Goal: Information Seeking & Learning: Find contact information

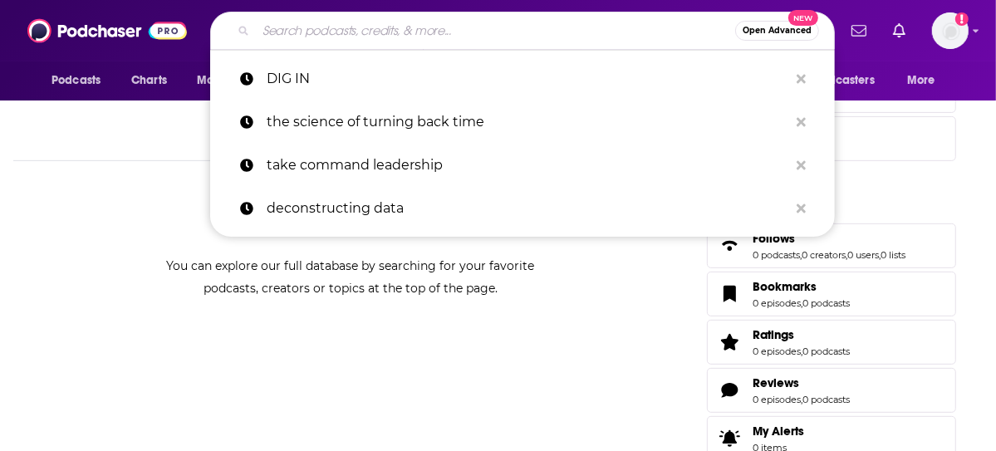
drag, startPoint x: 439, startPoint y: 30, endPoint x: 426, endPoint y: 26, distance: 13.9
click at [436, 28] on input "Search podcasts, credits, & more..." at bounding box center [495, 30] width 479 height 27
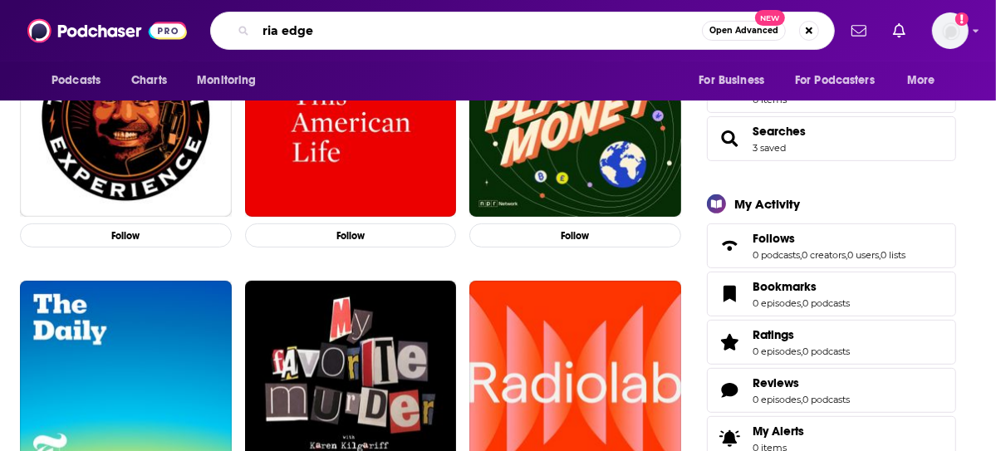
type input "ria edge"
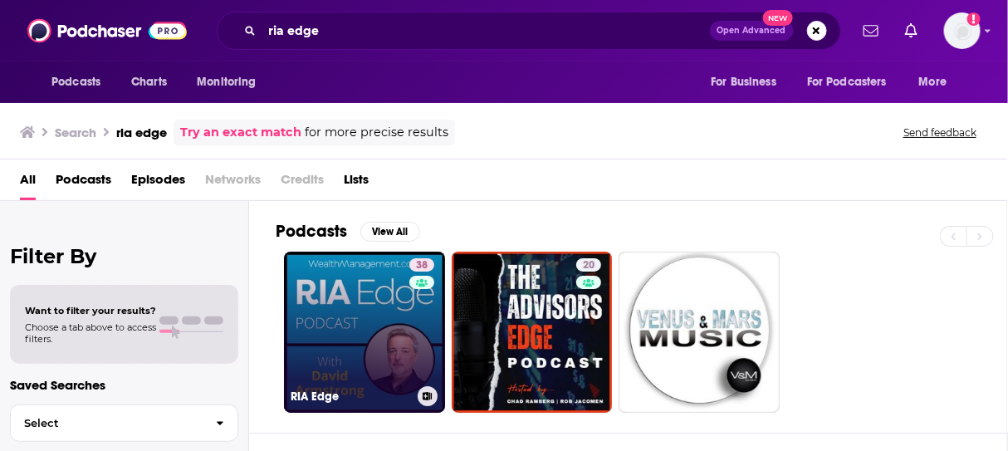
click at [330, 294] on link "38 RIA Edge" at bounding box center [364, 332] width 161 height 161
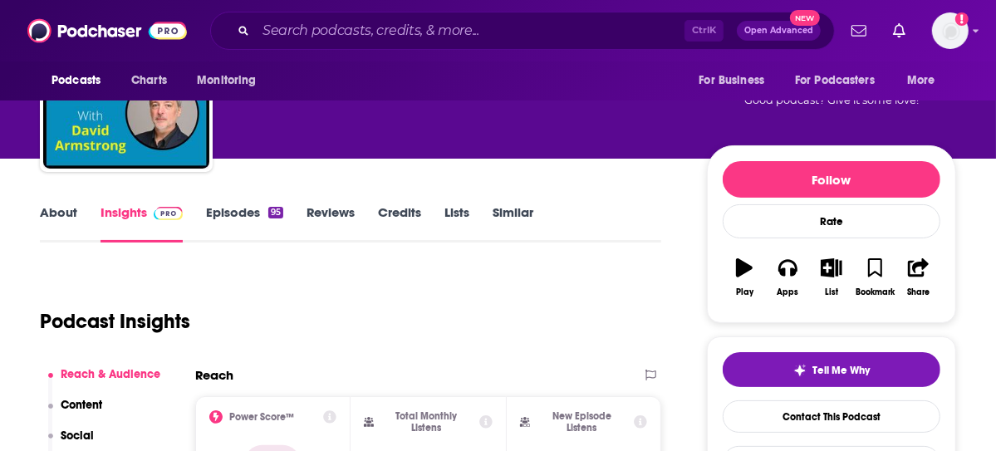
scroll to position [166, 0]
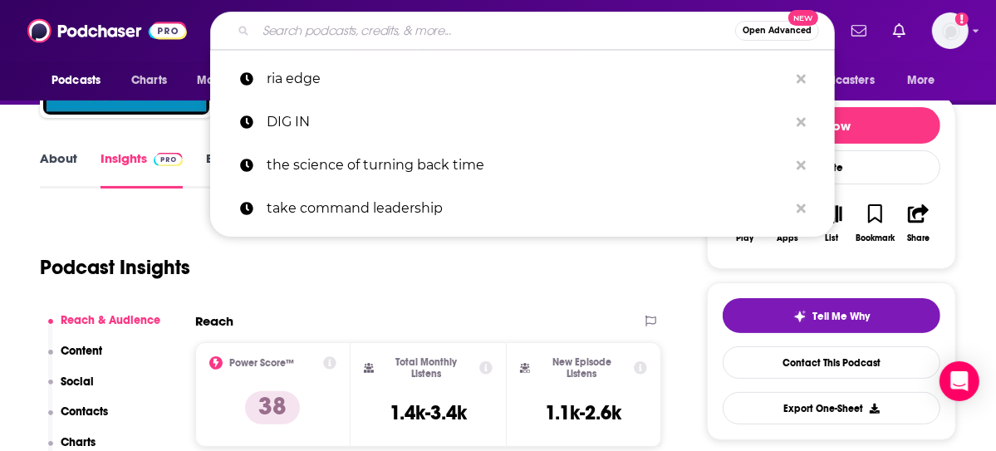
click at [402, 25] on input "Search podcasts, credits, & more..." at bounding box center [495, 30] width 479 height 27
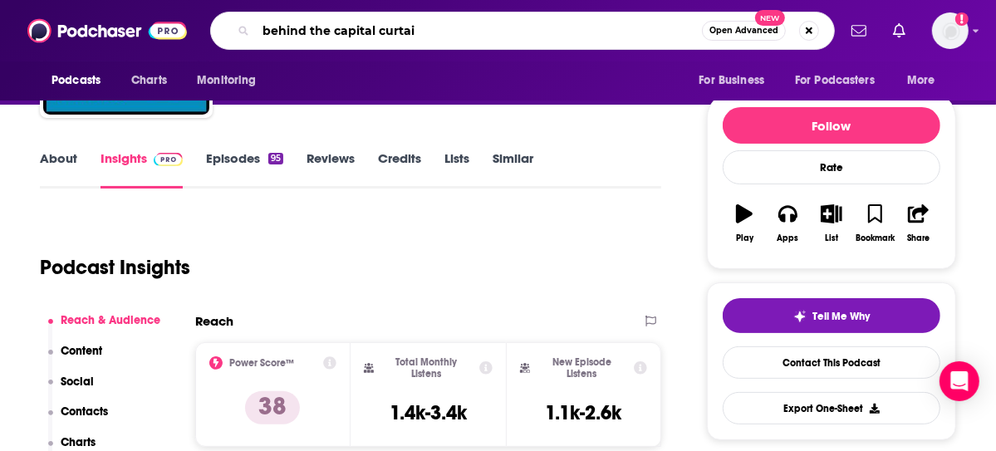
type input "behind the capital curtain"
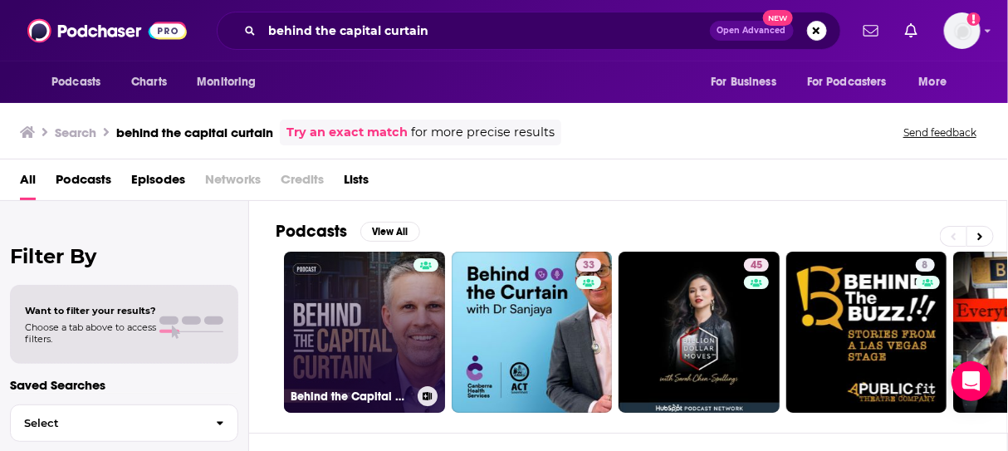
click at [362, 324] on link "Behind the Capital Curtain" at bounding box center [364, 332] width 161 height 161
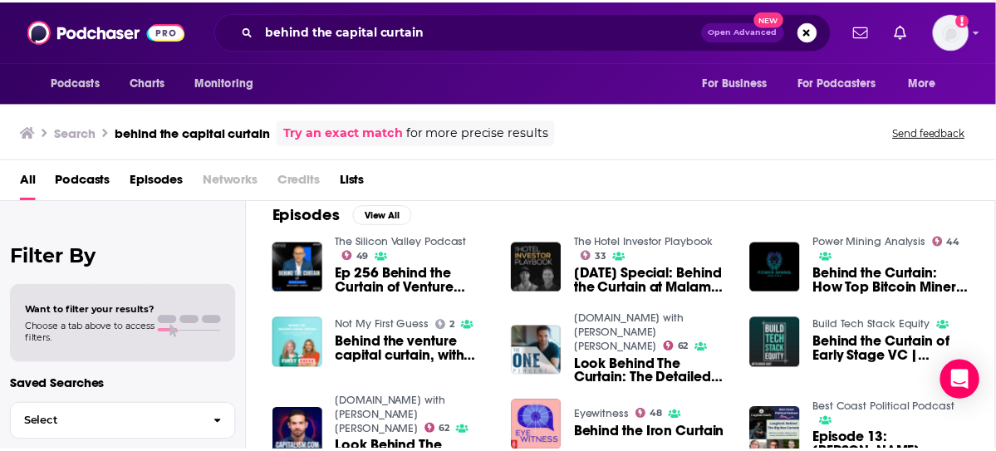
scroll to position [166, 0]
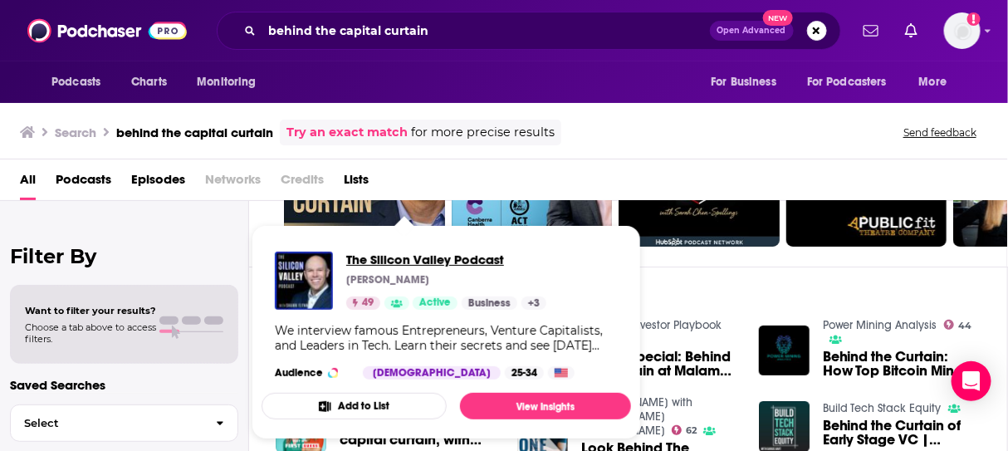
click at [439, 263] on span "The Silicon Valley Podcast" at bounding box center [446, 260] width 200 height 16
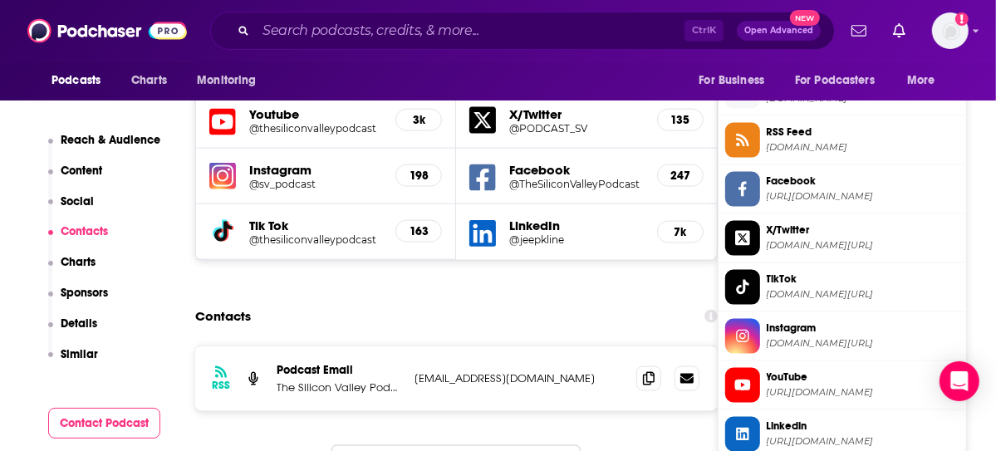
click at [439, 346] on div "RSS Podcast Email The Silicon Valley Podcast Email [EMAIL_ADDRESS][DOMAIN_NAME]…" at bounding box center [456, 378] width 522 height 65
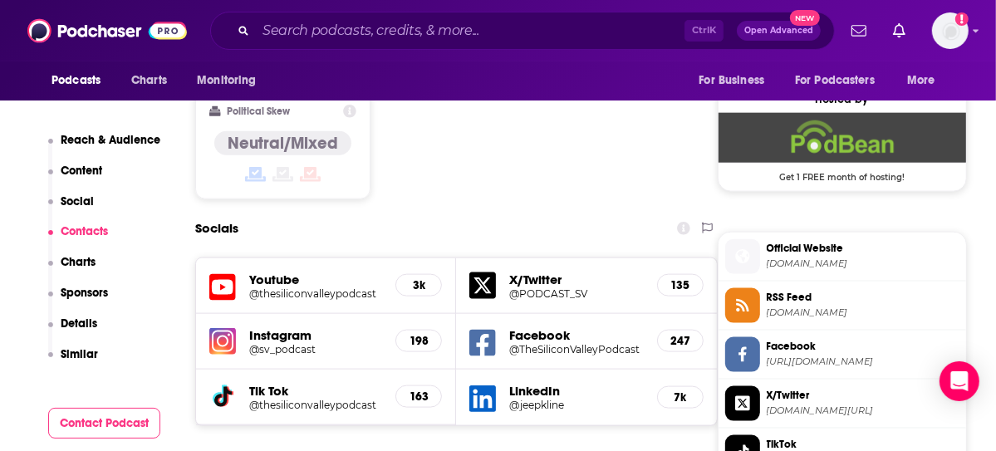
scroll to position [1329, 0]
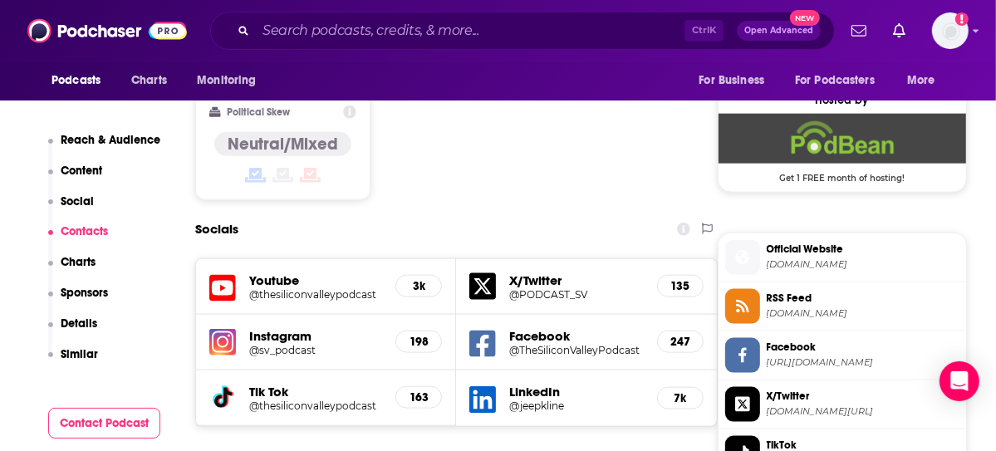
click at [285, 272] on h5 "Youtube" at bounding box center [315, 280] width 133 height 16
